Goal: Navigation & Orientation: Find specific page/section

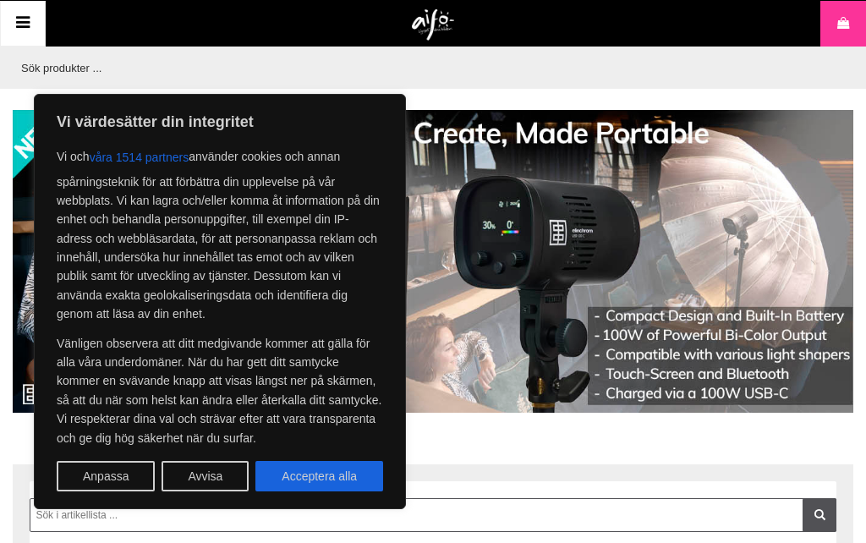
click at [220, 480] on button "Avvisa" at bounding box center [205, 476] width 87 height 30
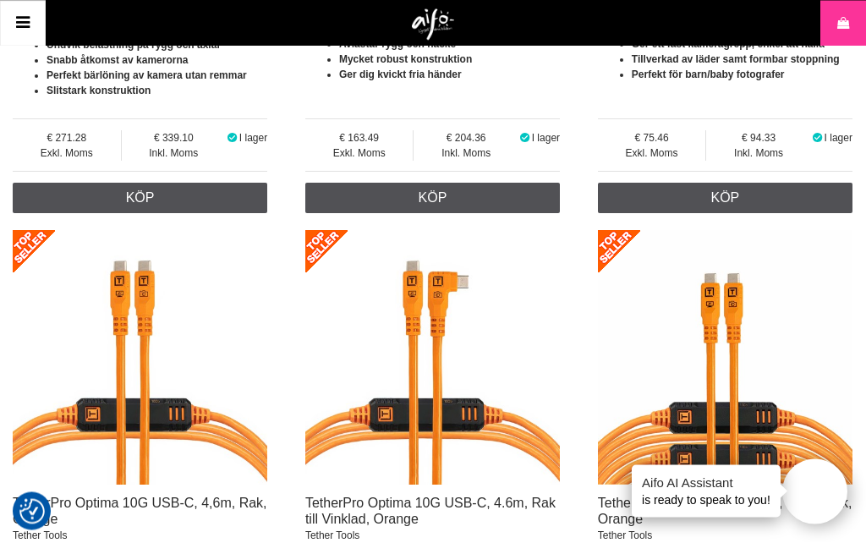
scroll to position [2613, 0]
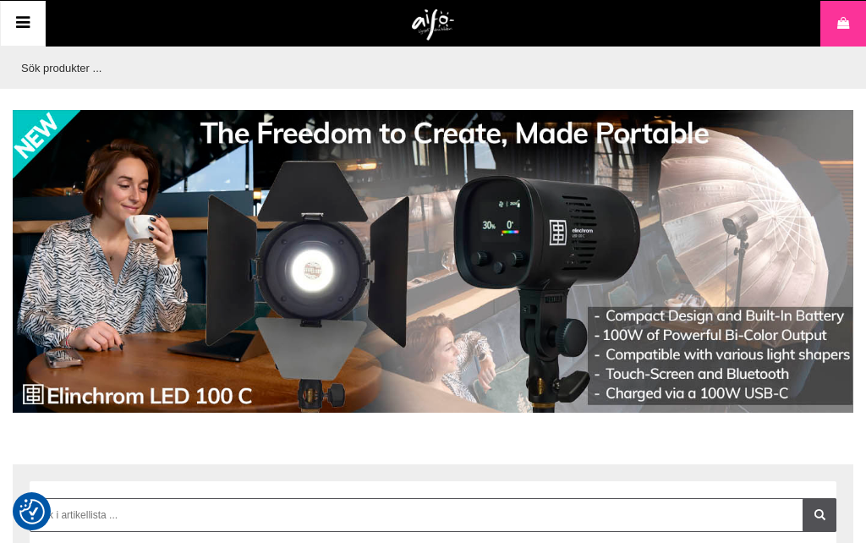
click at [33, 25] on icon at bounding box center [23, 23] width 20 height 25
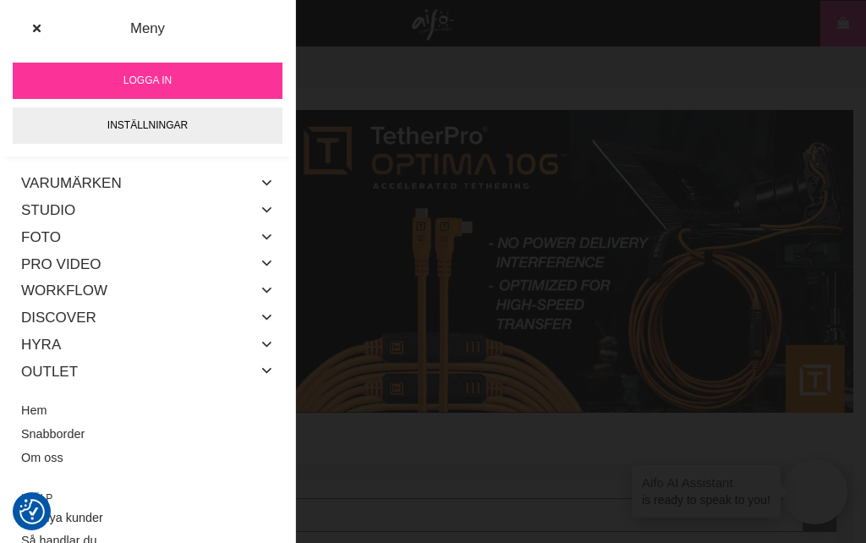
click at [272, 365] on icon at bounding box center [268, 371] width 14 height 22
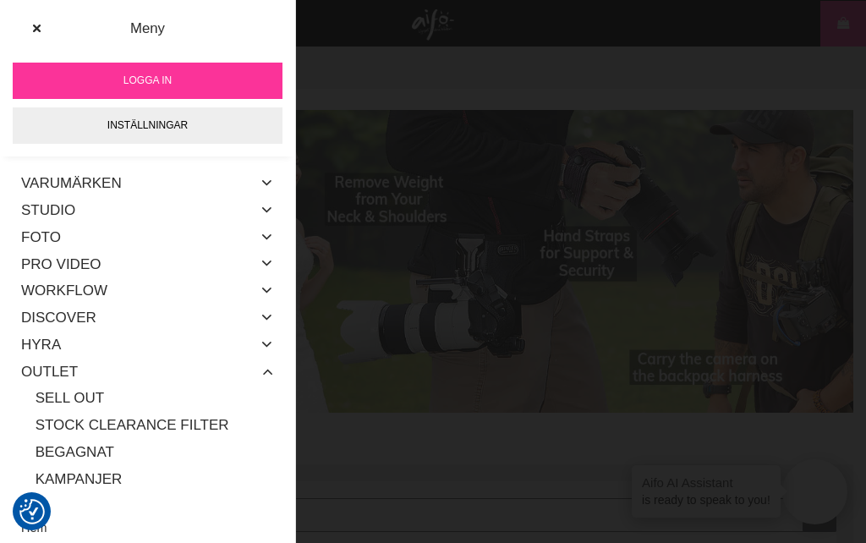
click at [84, 399] on link "Sell out" at bounding box center [155, 398] width 239 height 27
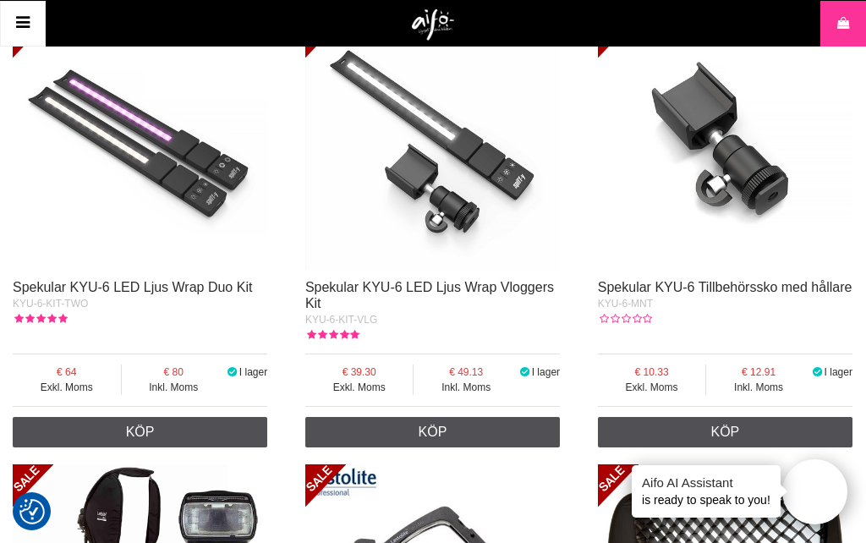
scroll to position [3285, 0]
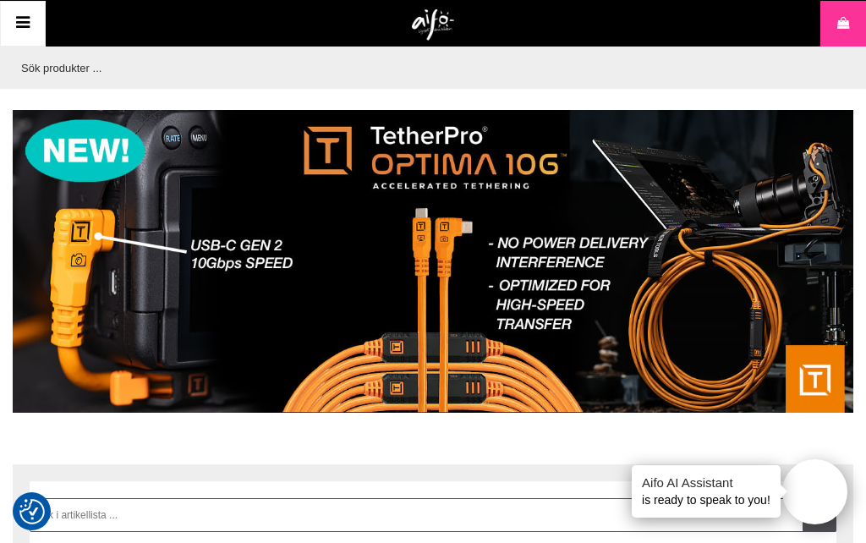
click at [36, 14] on link "Meny" at bounding box center [23, 24] width 46 height 46
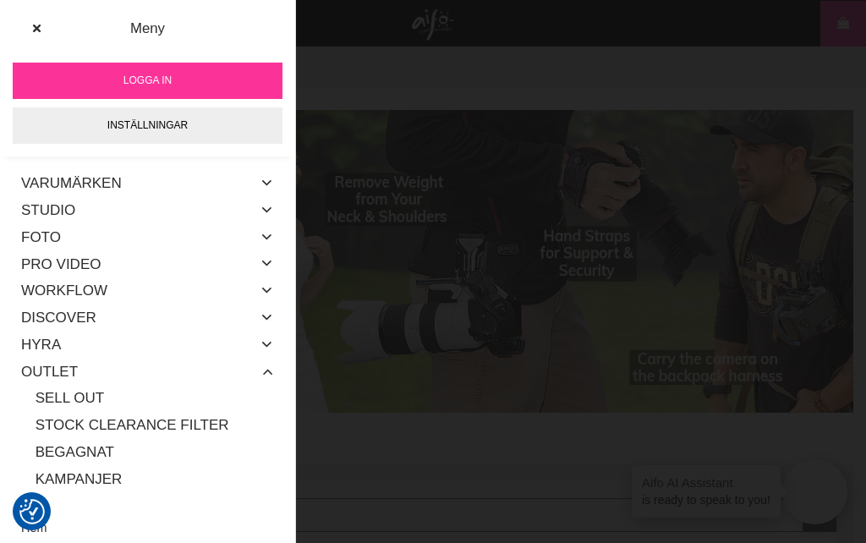
click at [100, 447] on link "Begagnat" at bounding box center [155, 452] width 239 height 27
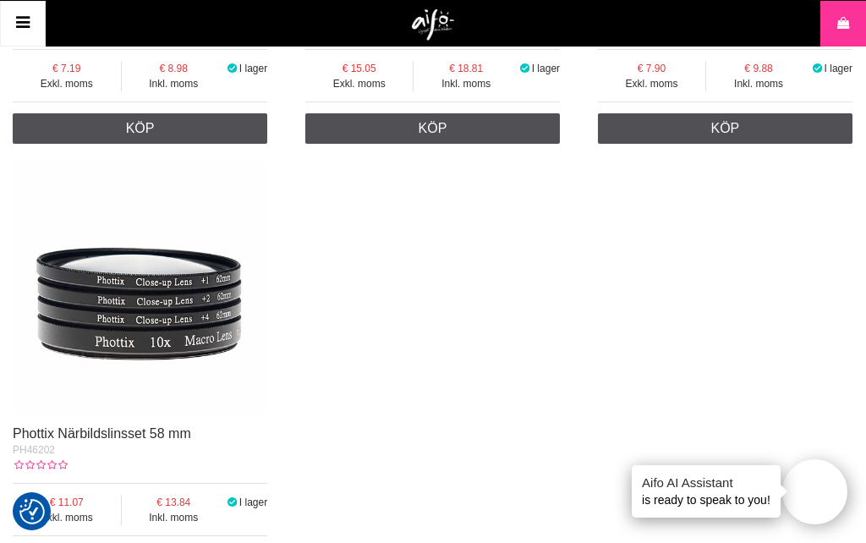
scroll to position [4160, 0]
